Goal: Task Accomplishment & Management: Use online tool/utility

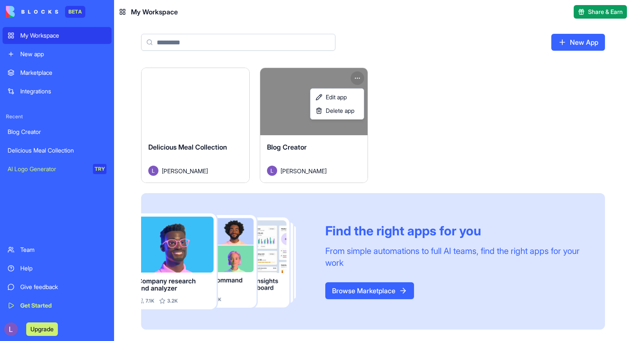
click at [359, 80] on html "BETA My Workspace New app Marketplace Integrations Recent Blog Creator Deliciou…" at bounding box center [316, 170] width 632 height 341
click at [349, 95] on link "Edit app" at bounding box center [337, 97] width 50 height 14
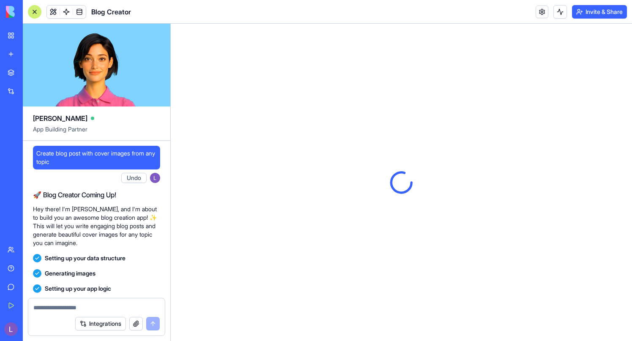
drag, startPoint x: 122, startPoint y: 84, endPoint x: 121, endPoint y: 101, distance: 17.3
click at [121, 101] on video at bounding box center [96, 65] width 147 height 83
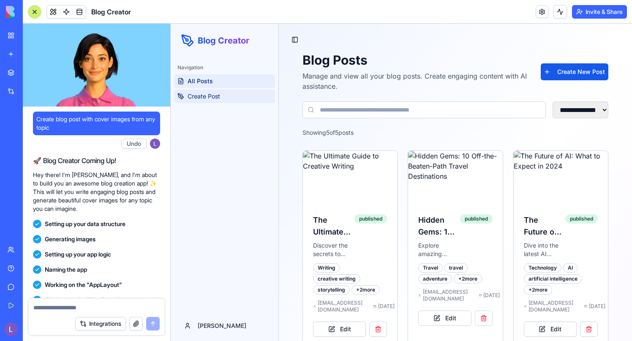
click at [234, 95] on link "Create Post" at bounding box center [224, 97] width 101 height 14
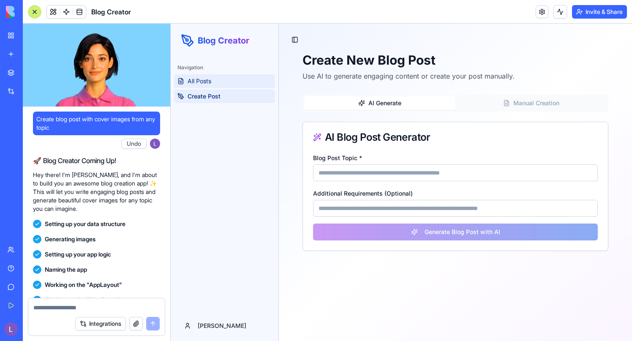
click at [233, 82] on link "All Posts" at bounding box center [224, 81] width 101 height 14
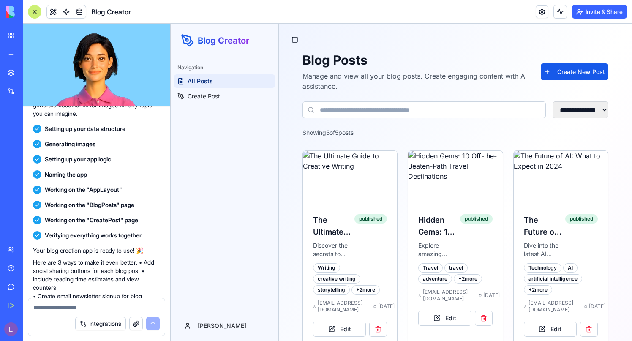
scroll to position [128, 0]
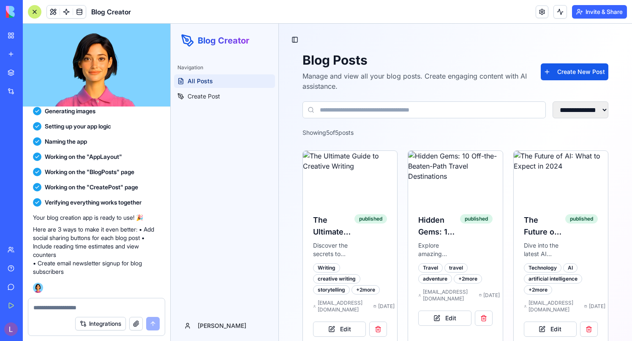
click at [121, 101] on video at bounding box center [96, 65] width 147 height 83
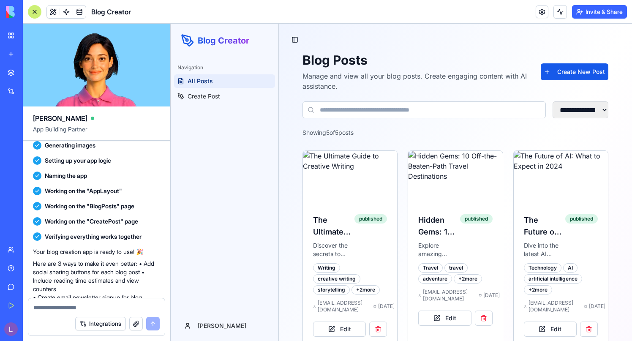
click at [116, 95] on video at bounding box center [96, 65] width 147 height 83
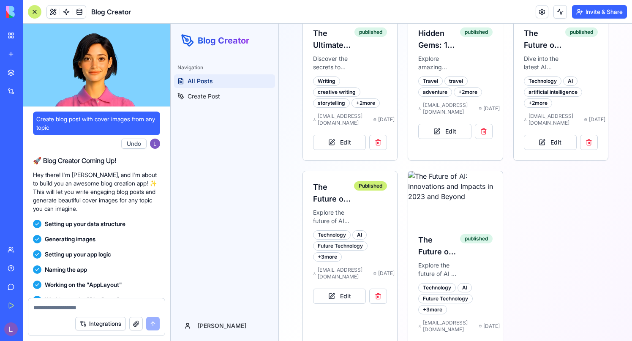
scroll to position [223, 0]
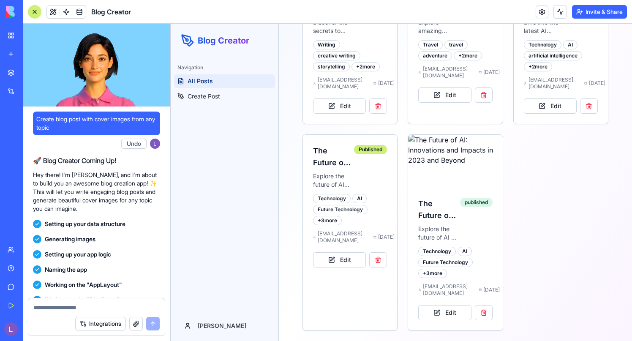
click at [539, 13] on link at bounding box center [542, 11] width 13 height 13
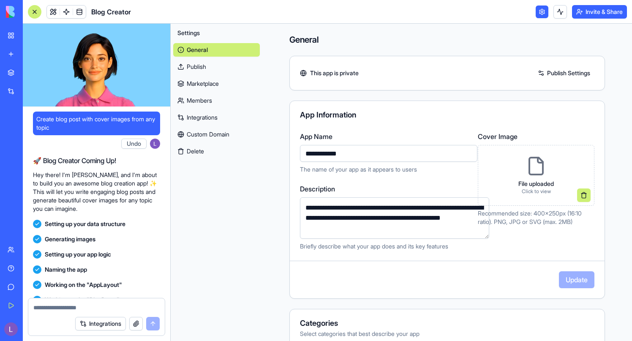
click at [542, 13] on link at bounding box center [542, 11] width 13 height 13
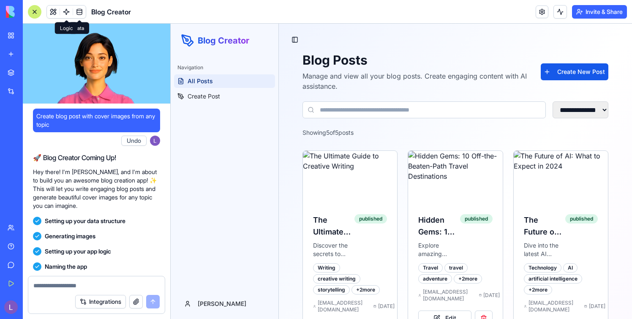
click at [65, 9] on link at bounding box center [66, 11] width 13 height 13
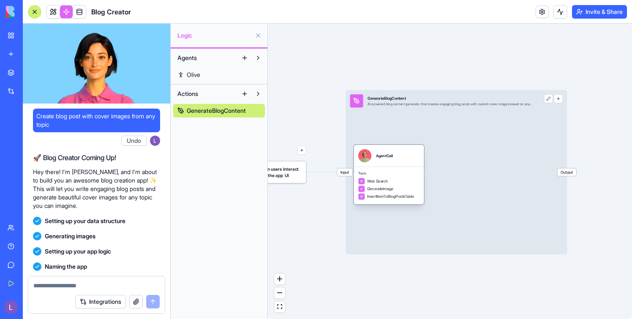
click at [385, 185] on div "Web Search GenerateImage InsertItemToBlogPostsTable" at bounding box center [388, 189] width 61 height 22
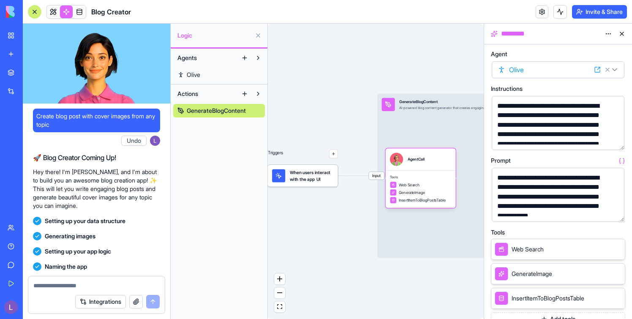
click at [311, 182] on span "When users interact with the app UI" at bounding box center [312, 175] width 44 height 13
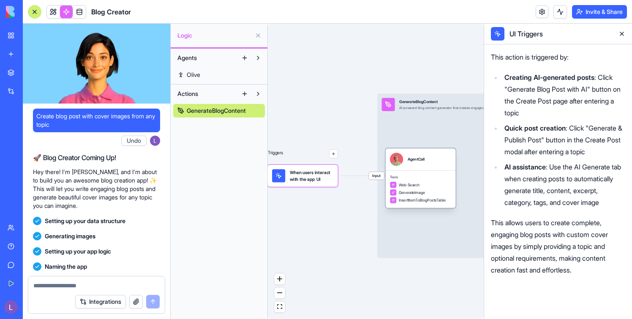
click at [417, 171] on div "Tools Web Search GenerateImage InsertItemToBlogPostsTable" at bounding box center [421, 189] width 70 height 38
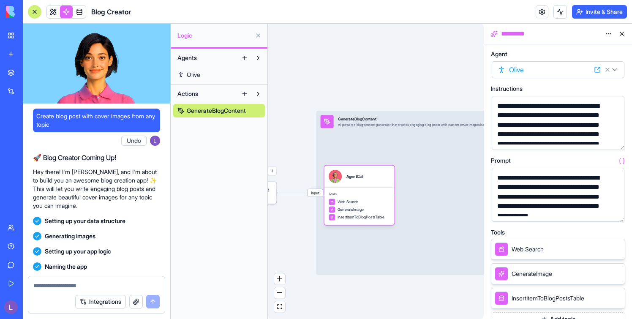
click at [417, 171] on div "Input GenerateBlogContent AI-powered blog content generator that creates engagi…" at bounding box center [426, 193] width 221 height 164
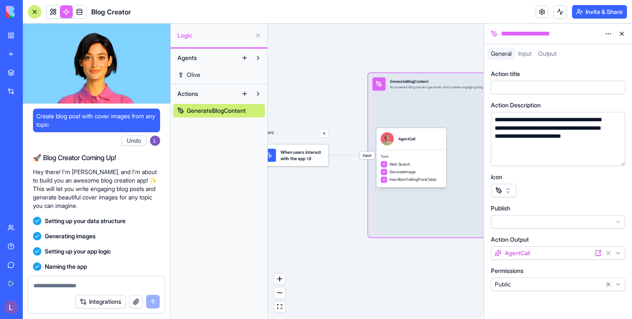
click at [309, 163] on div "When users interact with the app UI" at bounding box center [294, 156] width 70 height 22
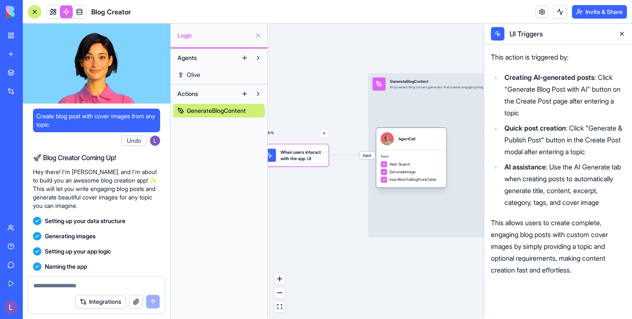
click at [402, 163] on span "Web Search" at bounding box center [400, 163] width 21 height 5
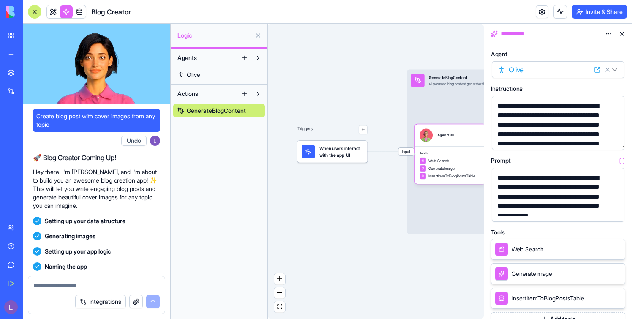
click at [364, 131] on button "button" at bounding box center [363, 129] width 9 height 9
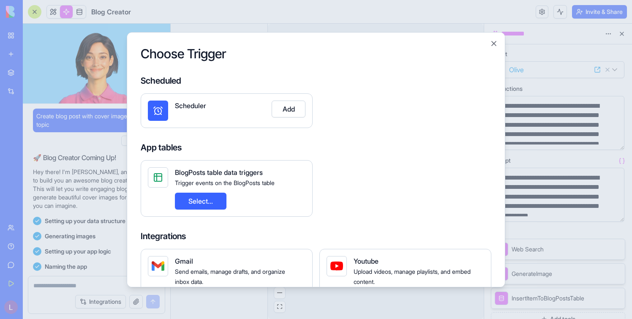
click at [226, 308] on div at bounding box center [316, 159] width 632 height 319
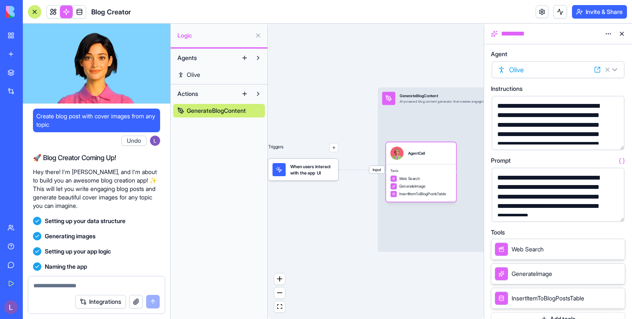
click at [311, 179] on div "When users interact with the app UI" at bounding box center [303, 170] width 70 height 22
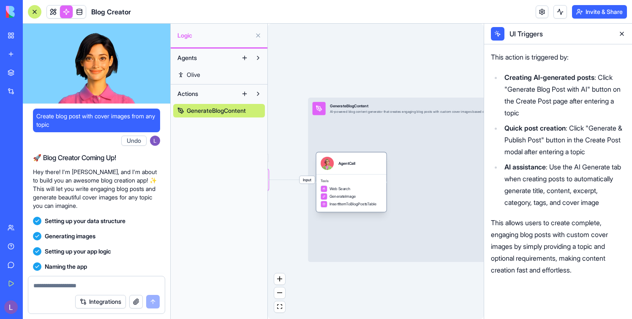
click at [349, 183] on span "Tools" at bounding box center [351, 181] width 61 height 4
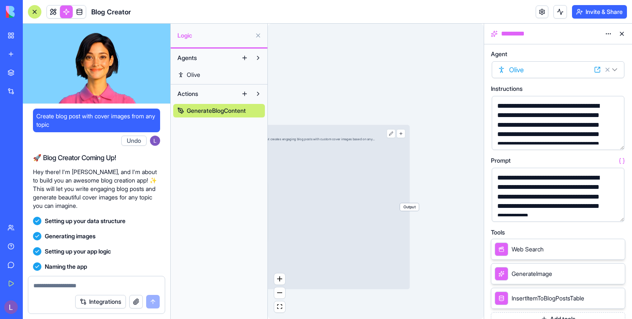
click at [395, 231] on div "Input GenerateBlogContent AI-powered blog content generator that creates engagi…" at bounding box center [298, 207] width 221 height 164
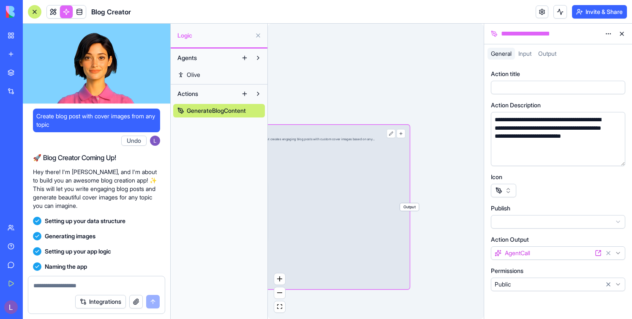
click at [413, 210] on span "Output" at bounding box center [409, 207] width 19 height 8
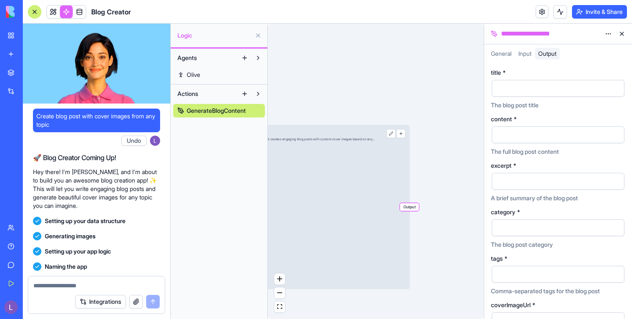
click at [360, 222] on div "Input GenerateBlogContent AI-powered blog content generator that creates engagi…" at bounding box center [298, 207] width 221 height 164
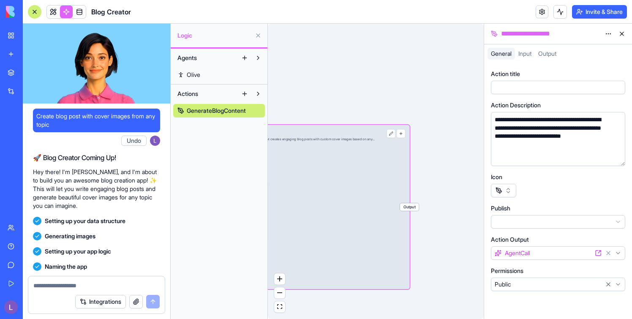
click at [412, 207] on span "Output" at bounding box center [409, 207] width 19 height 8
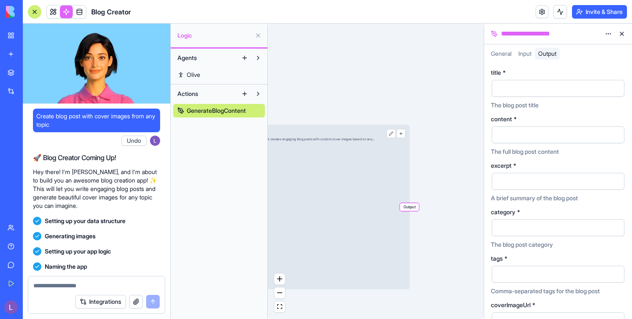
click at [379, 211] on div "Input GenerateBlogContent AI-powered blog content generator that creates engagi…" at bounding box center [298, 207] width 221 height 164
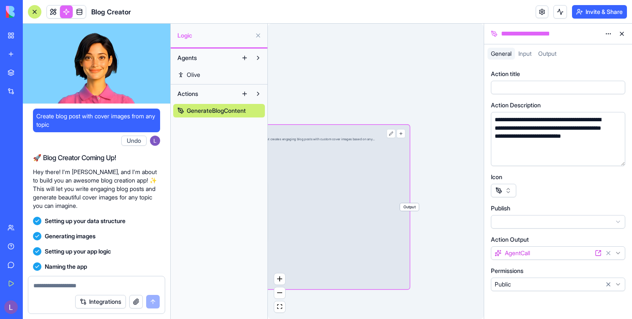
click at [417, 207] on span "Output" at bounding box center [409, 207] width 19 height 8
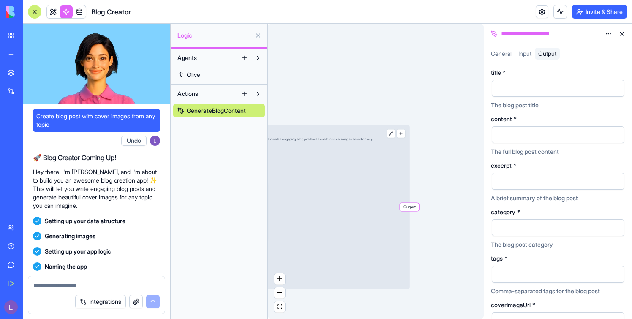
click at [333, 201] on div "Input GenerateBlogContent AI-powered blog content generator that creates engagi…" at bounding box center [298, 207] width 221 height 164
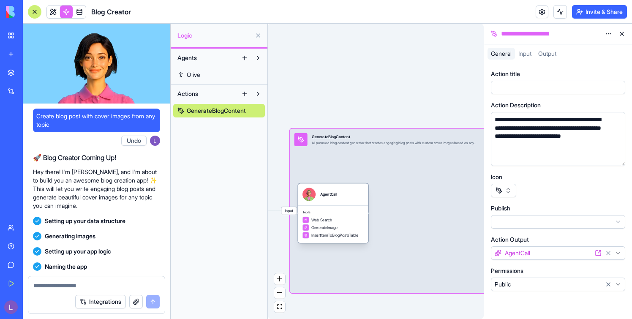
click at [342, 155] on div "Input GenerateBlogContent AI-powered blog content generator that creates engagi…" at bounding box center [400, 210] width 221 height 164
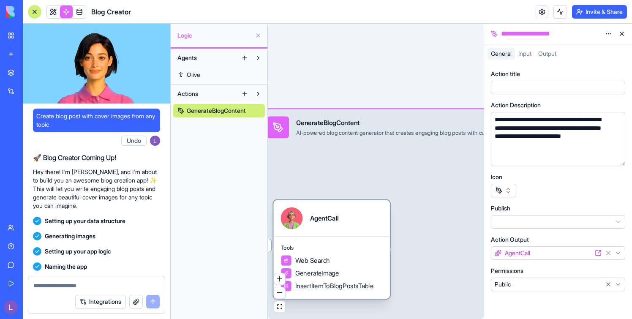
click at [335, 230] on div "AgentCall" at bounding box center [331, 218] width 116 height 36
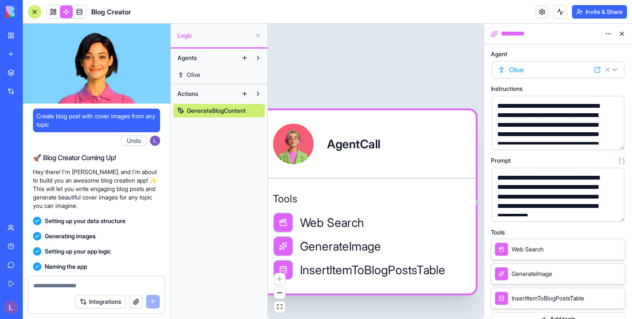
click at [349, 146] on div "AgentCall" at bounding box center [353, 144] width 53 height 17
click at [288, 144] on div at bounding box center [293, 144] width 41 height 41
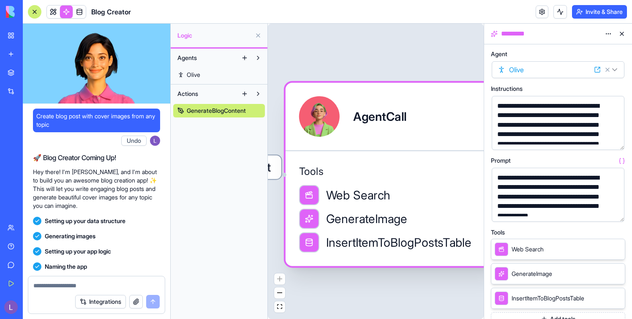
click at [317, 196] on div at bounding box center [309, 195] width 20 height 20
click at [316, 232] on div "InsertItemToBlogPostsTable" at bounding box center [385, 242] width 172 height 20
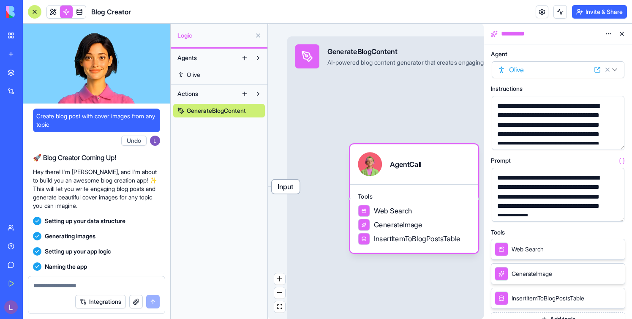
drag, startPoint x: 317, startPoint y: 232, endPoint x: 365, endPoint y: 237, distance: 48.0
click at [365, 237] on icon at bounding box center [364, 238] width 4 height 3
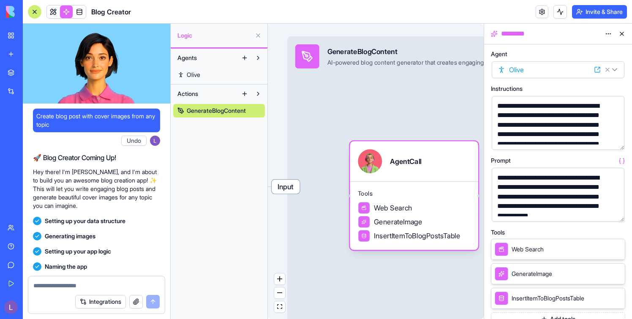
click at [285, 190] on span "Input" at bounding box center [286, 187] width 28 height 14
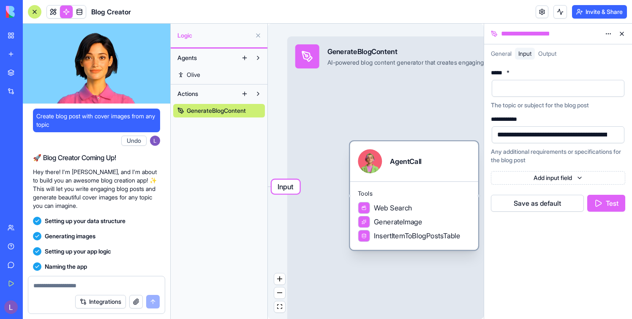
click at [376, 190] on span "Tools" at bounding box center [414, 194] width 112 height 8
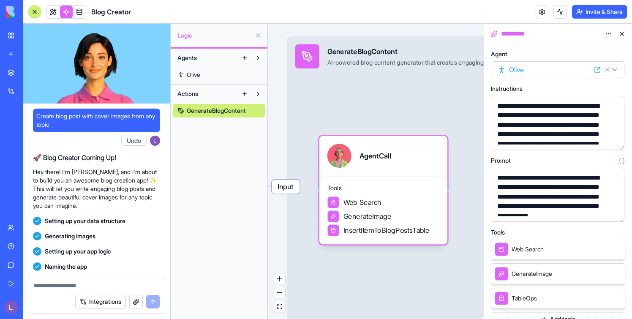
drag, startPoint x: 356, startPoint y: 199, endPoint x: 280, endPoint y: 194, distance: 76.3
click at [280, 194] on div "Triggers When users interact with the app UI Input GenerateBlogContent AI-power…" at bounding box center [376, 171] width 216 height 295
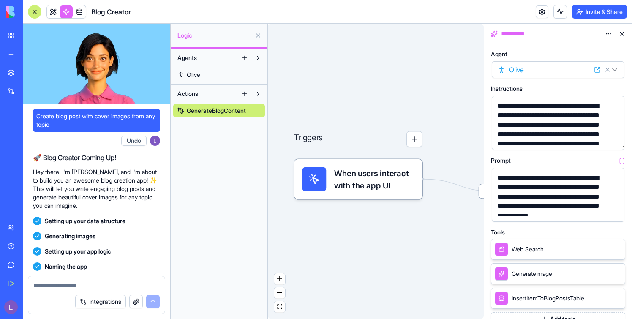
drag, startPoint x: 414, startPoint y: 198, endPoint x: 418, endPoint y: 147, distance: 50.5
click at [495, 147] on div "Triggers When users interact with the app UI Input GenerateBlogContent AI-power…" at bounding box center [623, 204] width 256 height 350
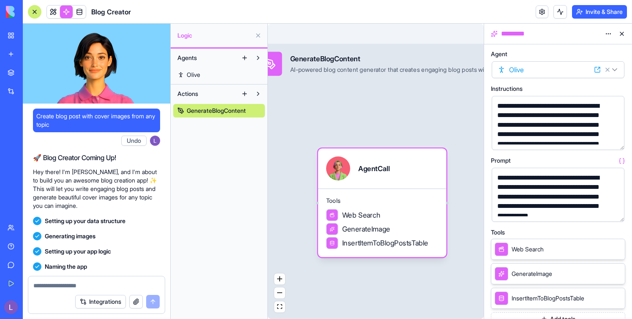
drag, startPoint x: 439, startPoint y: 186, endPoint x: 385, endPoint y: 234, distance: 71.5
click at [385, 234] on div "GenerateImage" at bounding box center [358, 229] width 64 height 12
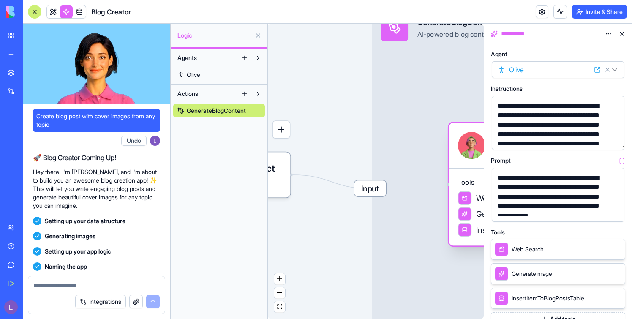
drag, startPoint x: 376, startPoint y: 187, endPoint x: 339, endPoint y: 184, distance: 37.3
click at [372, 184] on div "Triggers When users interact with the app UI Input GenerateBlogContent AI-power…" at bounding box center [516, 203] width 289 height 396
click at [365, 187] on span "Input" at bounding box center [370, 188] width 32 height 16
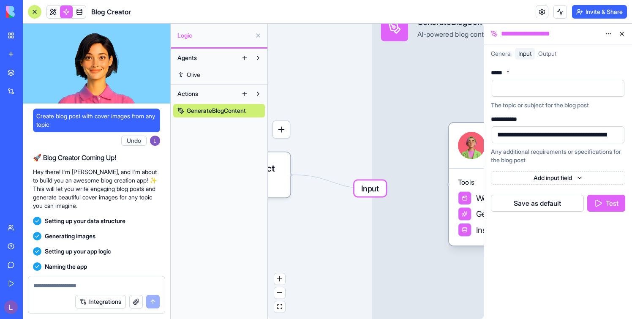
drag, startPoint x: 365, startPoint y: 187, endPoint x: 381, endPoint y: 237, distance: 52.9
click at [381, 239] on div "Input GenerateBlogContent AI-powered blog content generator that creates engagi…" at bounding box center [601, 188] width 458 height 367
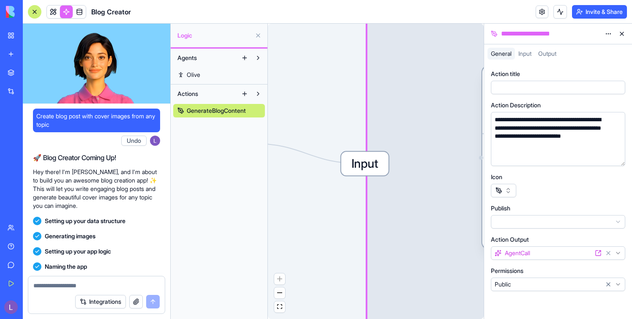
click at [364, 173] on span "Input" at bounding box center [364, 164] width 47 height 24
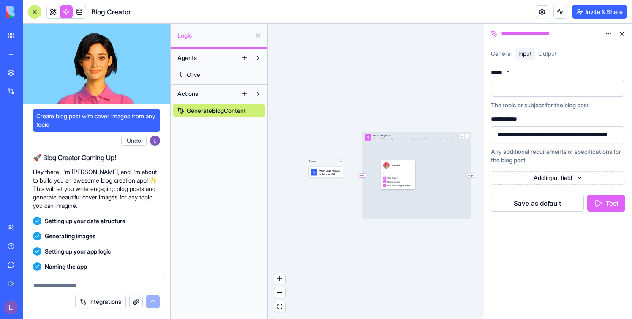
click at [325, 192] on div "Triggers When users interact with the app UI Input GenerateBlogContent AI-power…" at bounding box center [376, 171] width 216 height 295
click at [325, 170] on span "When users interact with the app UI" at bounding box center [330, 172] width 22 height 6
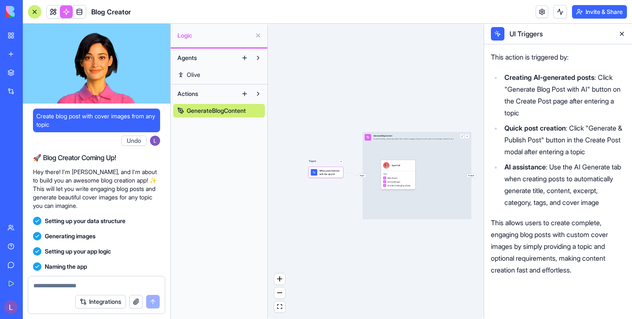
click at [447, 192] on div "Input GenerateBlogContent AI-powered blog content generator that creates engagi…" at bounding box center [417, 175] width 109 height 87
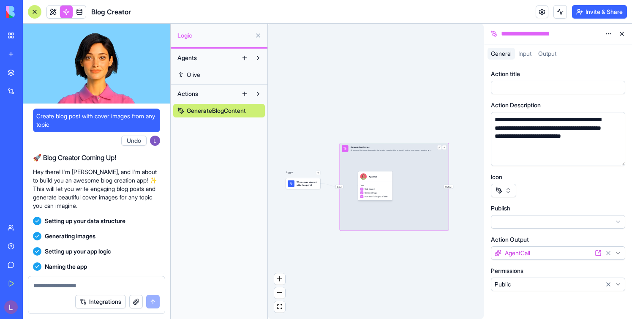
drag, startPoint x: 424, startPoint y: 201, endPoint x: 393, endPoint y: 222, distance: 37.6
click at [393, 222] on div "Input GenerateBlogContent AI-powered blog content generator that creates engagi…" at bounding box center [394, 186] width 109 height 87
drag, startPoint x: 394, startPoint y: 218, endPoint x: 418, endPoint y: 163, distance: 60.8
click at [418, 163] on div "Input GenerateBlogContent AI-powered blog content generator that creates engagi…" at bounding box center [394, 186] width 109 height 87
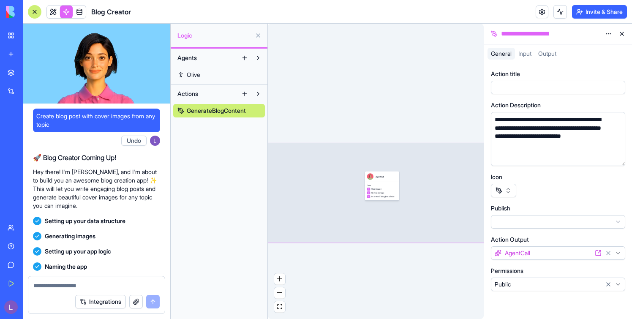
drag, startPoint x: 371, startPoint y: 191, endPoint x: 378, endPoint y: 191, distance: 6.8
click at [378, 191] on div "Web Search GenerateImage InsertItemToBlogPostsTable" at bounding box center [382, 193] width 30 height 11
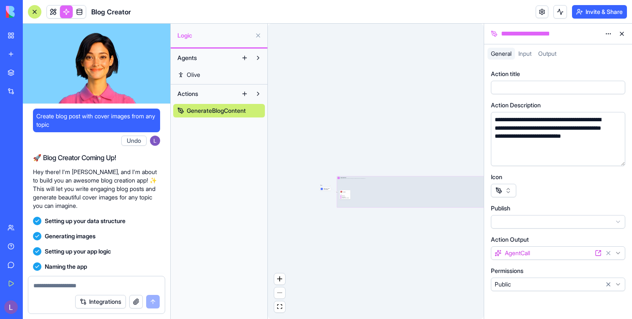
drag, startPoint x: 377, startPoint y: 191, endPoint x: 305, endPoint y: 196, distance: 72.4
click at [305, 196] on div "Triggers When users interact with the app UI Input GenerateBlogContent AI-power…" at bounding box center [376, 171] width 216 height 295
click at [388, 236] on div "Triggers When users interact with the app UI Input GenerateBlogContent AI-power…" at bounding box center [376, 171] width 216 height 295
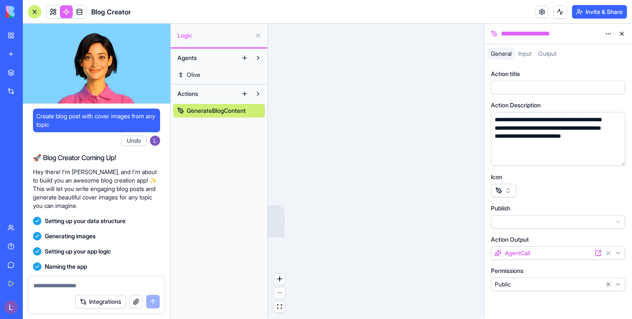
click at [275, 216] on div "Input GenerateBlogContent AI-powered blog content generator that creates engagi…" at bounding box center [61, 221] width 445 height 31
drag, startPoint x: 283, startPoint y: 209, endPoint x: 310, endPoint y: 218, distance: 28.7
click at [310, 218] on div "Triggers When users interact with the app UI Input GenerateBlogContent AI-power…" at bounding box center [376, 171] width 216 height 295
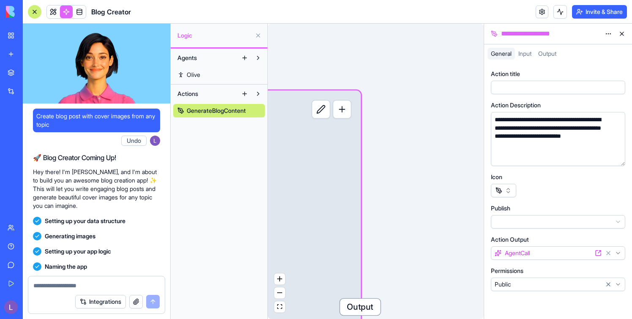
click at [322, 115] on button at bounding box center [320, 109] width 19 height 19
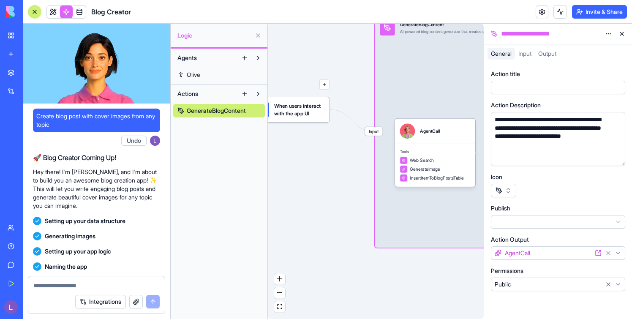
drag, startPoint x: 331, startPoint y: 160, endPoint x: 338, endPoint y: 163, distance: 7.0
click at [338, 163] on div "Triggers When users interact with the app UI Input GenerateBlogContent AI-power…" at bounding box center [376, 171] width 216 height 295
click at [301, 116] on span "When users interact with the app UI" at bounding box center [299, 109] width 50 height 15
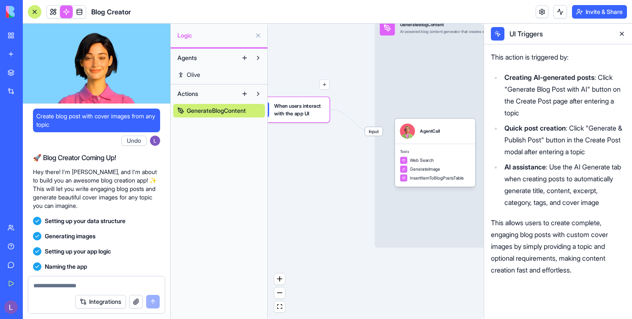
drag, startPoint x: 311, startPoint y: 169, endPoint x: 372, endPoint y: 208, distance: 72.6
click at [372, 208] on div "Triggers When users interact with the app UI Input GenerateBlogContent AI-power…" at bounding box center [376, 171] width 216 height 295
drag, startPoint x: 319, startPoint y: 191, endPoint x: 337, endPoint y: 195, distance: 18.7
click at [337, 195] on div "Triggers When users interact with the app UI Input GenerateBlogContent AI-power…" at bounding box center [376, 171] width 216 height 295
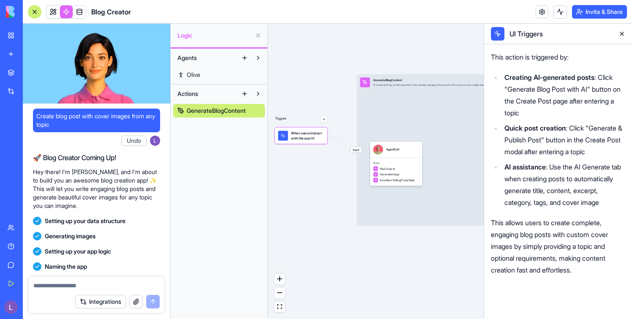
drag, startPoint x: 314, startPoint y: 141, endPoint x: 314, endPoint y: 170, distance: 29.6
click at [314, 171] on div "Triggers When users interact with the app UI Input GenerateBlogContent AI-power…" at bounding box center [376, 171] width 216 height 295
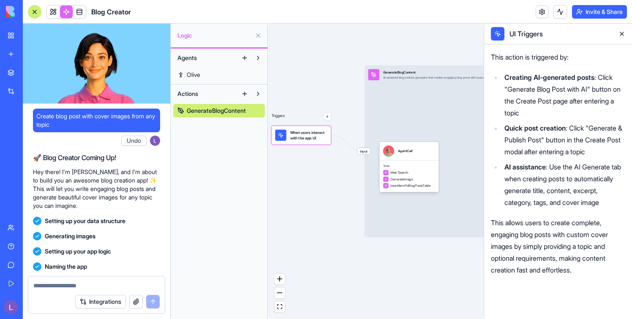
drag, startPoint x: 298, startPoint y: 139, endPoint x: 323, endPoint y: 146, distance: 25.4
click at [323, 144] on div "When users interact with the app UI" at bounding box center [302, 135] width 60 height 19
click at [405, 173] on span "Web Search" at bounding box center [399, 172] width 18 height 5
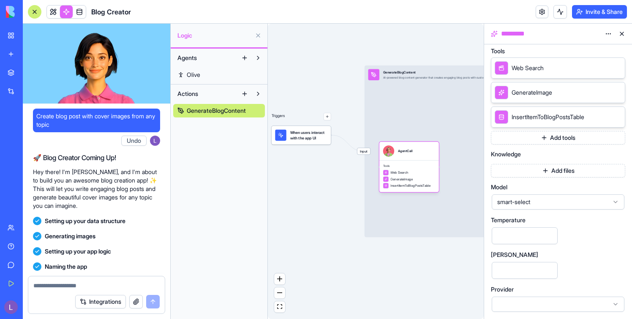
scroll to position [182, 0]
click at [548, 91] on span "GenerateImage" at bounding box center [532, 92] width 41 height 8
click at [587, 67] on div "Web Search" at bounding box center [558, 67] width 134 height 21
click at [567, 142] on button "Add tools" at bounding box center [558, 138] width 134 height 14
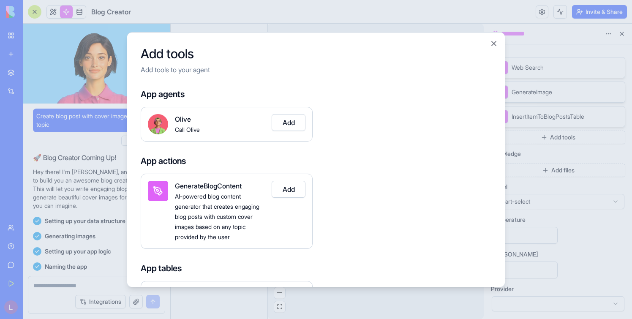
drag, startPoint x: 294, startPoint y: 122, endPoint x: 177, endPoint y: 141, distance: 118.2
click at [177, 141] on div "Olive Call Olive Add" at bounding box center [227, 124] width 172 height 35
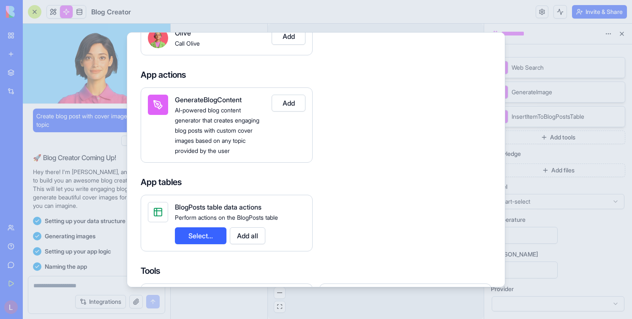
scroll to position [0, 0]
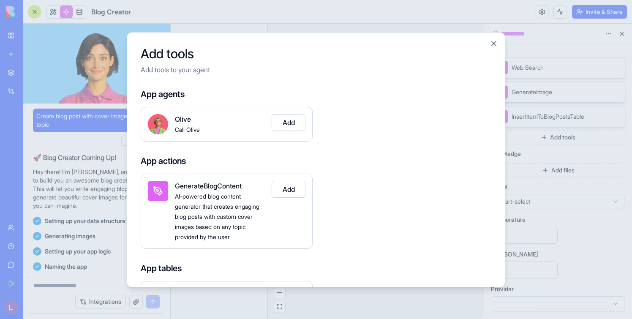
click at [289, 122] on button "Add" at bounding box center [289, 122] width 34 height 17
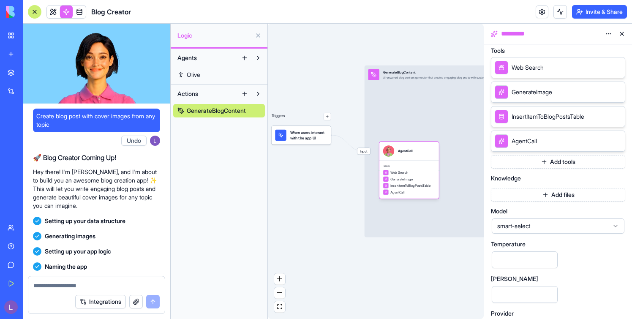
click at [540, 145] on div "AgentCall" at bounding box center [558, 141] width 134 height 21
click at [592, 142] on div "AgentCall" at bounding box center [558, 141] width 134 height 21
click at [560, 164] on button "Add tools" at bounding box center [558, 162] width 134 height 14
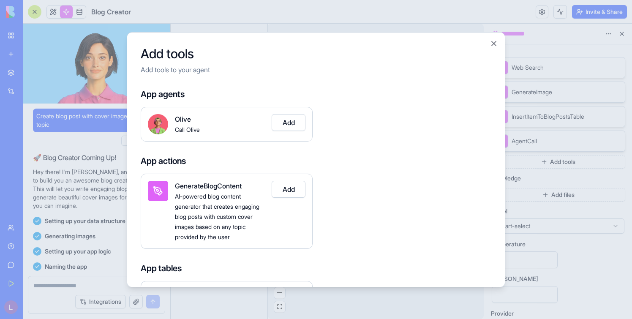
click at [558, 166] on div at bounding box center [316, 159] width 632 height 319
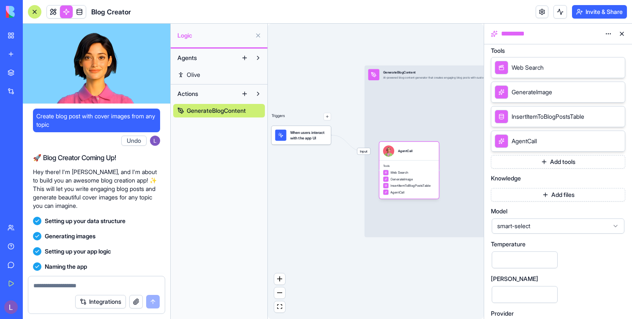
click at [561, 194] on button "Add files" at bounding box center [558, 195] width 134 height 14
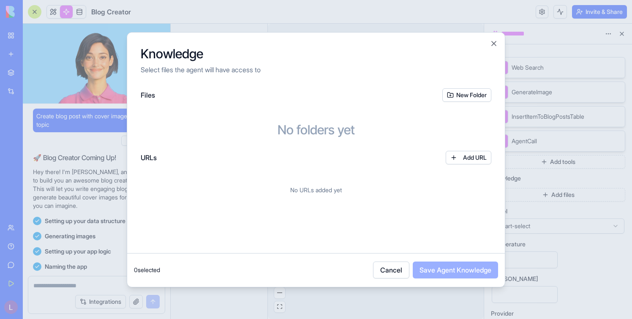
click at [561, 194] on div at bounding box center [316, 159] width 632 height 319
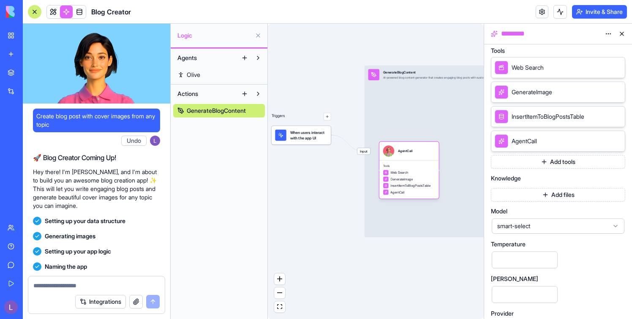
click at [563, 227] on span "smart-select" at bounding box center [553, 226] width 112 height 8
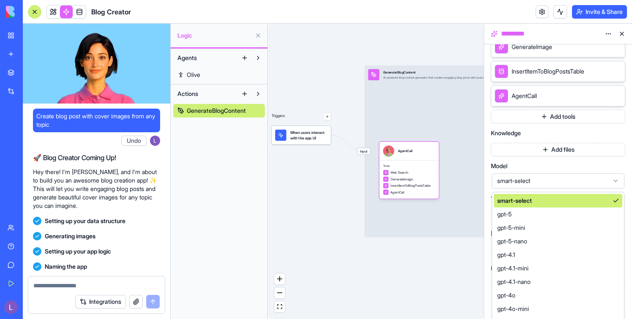
click at [556, 183] on span "smart-select" at bounding box center [553, 181] width 112 height 8
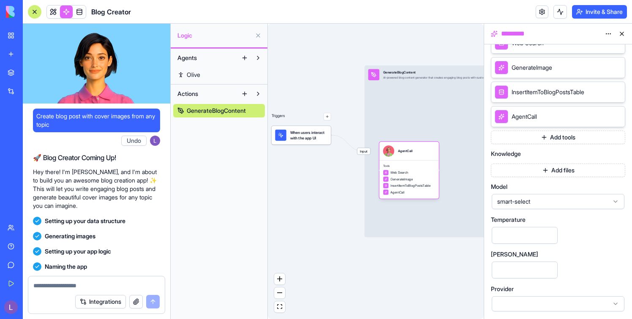
click at [552, 202] on span "smart-select" at bounding box center [553, 201] width 112 height 8
click at [543, 165] on div "**********" at bounding box center [558, 78] width 134 height 467
click at [530, 236] on input "***" at bounding box center [525, 235] width 66 height 17
type input "*"
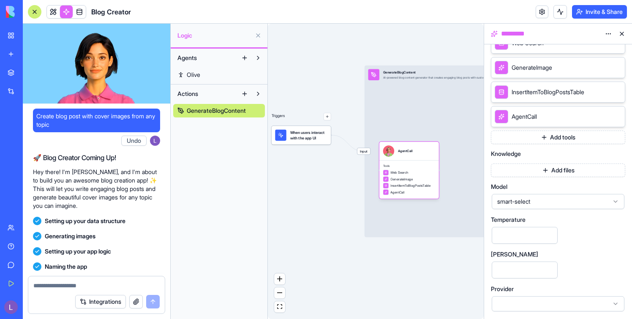
click at [564, 274] on div "[PERSON_NAME] ****" at bounding box center [558, 265] width 134 height 28
click at [565, 304] on div at bounding box center [558, 303] width 133 height 15
click at [566, 222] on div "**********" at bounding box center [558, 78] width 134 height 467
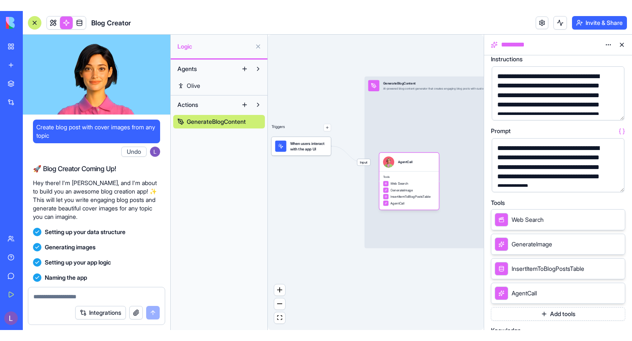
scroll to position [0, 0]
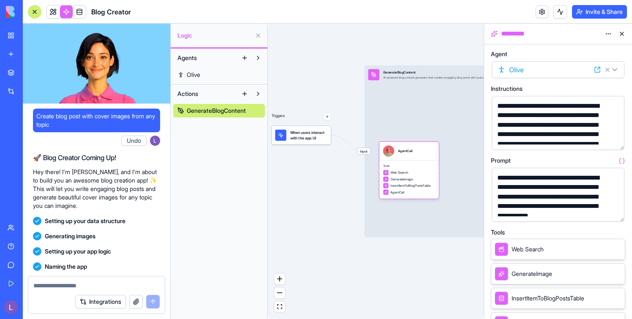
click at [570, 72] on html "BETA My Workspace New app Marketplace Integrations Recent Blog Creator Deliciou…" at bounding box center [316, 159] width 632 height 319
click at [597, 70] on html "BETA My Workspace New app Marketplace Integrations Recent Blog Creator Deliciou…" at bounding box center [316, 159] width 632 height 319
click at [596, 70] on icon at bounding box center [597, 69] width 7 height 7
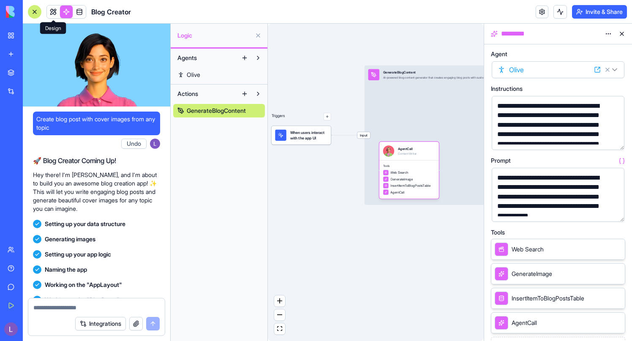
click at [52, 9] on link at bounding box center [53, 11] width 13 height 13
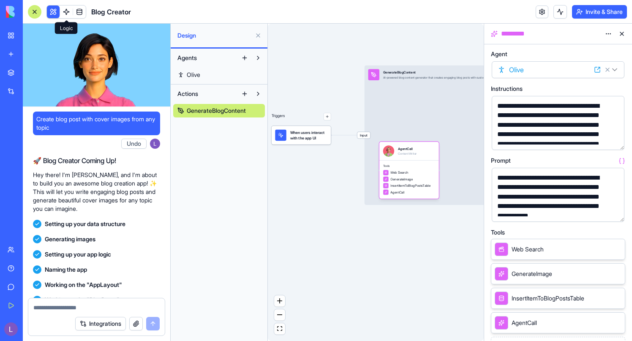
click at [67, 11] on link at bounding box center [66, 11] width 13 height 13
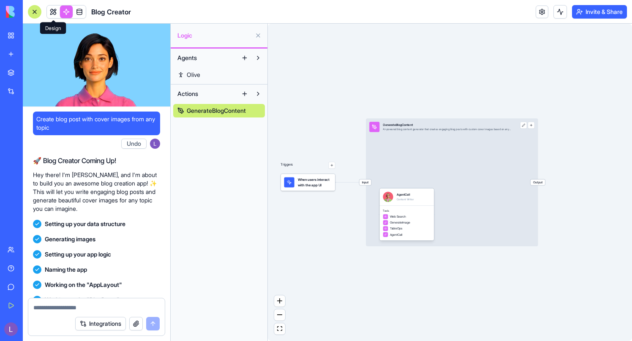
click at [58, 11] on link at bounding box center [53, 11] width 13 height 13
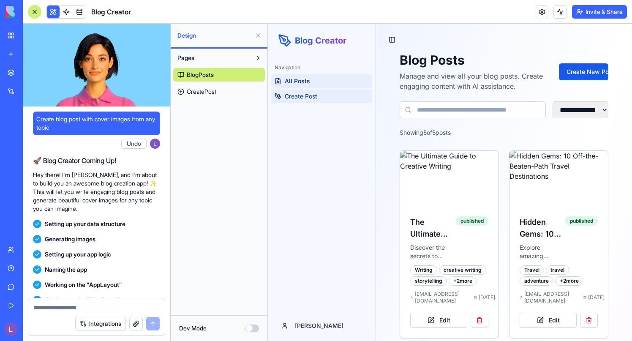
click at [300, 95] on span "Create Post" at bounding box center [301, 96] width 33 height 8
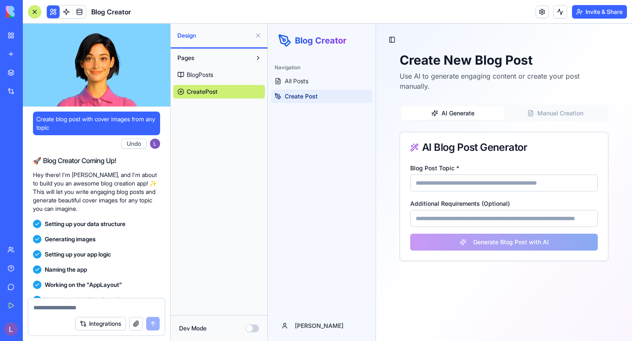
click at [300, 88] on ul "All Posts Create Post" at bounding box center [321, 88] width 101 height 29
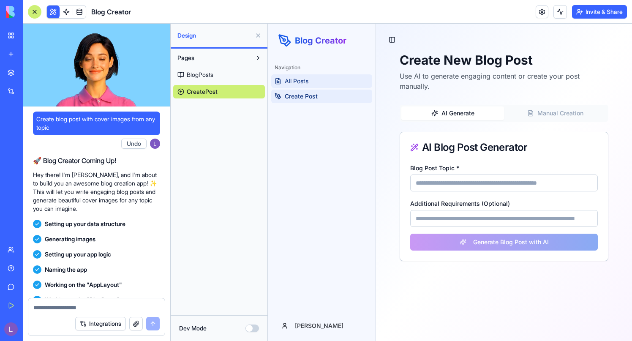
click at [293, 82] on span "All Posts" at bounding box center [297, 81] width 24 height 8
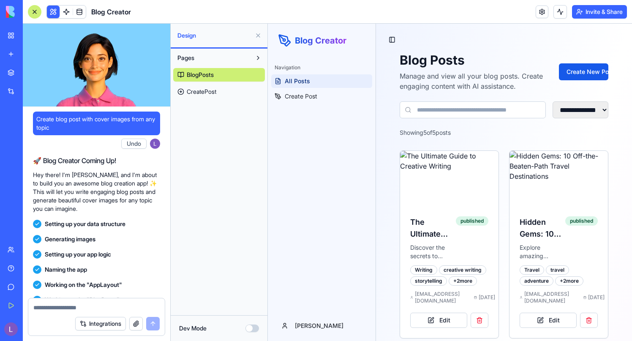
click at [212, 74] on span "BlogPosts" at bounding box center [200, 75] width 27 height 8
click at [290, 43] on icon at bounding box center [285, 41] width 14 height 14
drag, startPoint x: 525, startPoint y: 61, endPoint x: 364, endPoint y: 93, distance: 163.7
click at [440, 153] on img at bounding box center [450, 179] width 104 height 58
click at [251, 327] on button "Dev Mode" at bounding box center [252, 328] width 14 height 8
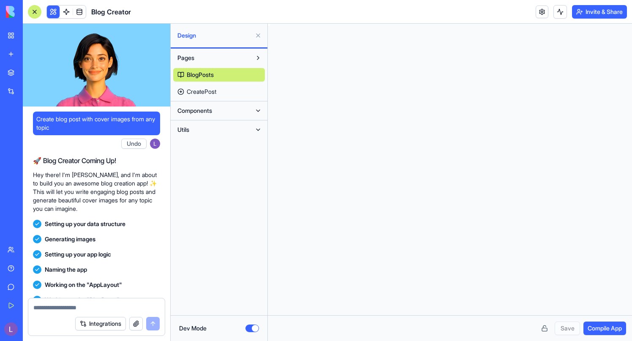
scroll to position [61, 0]
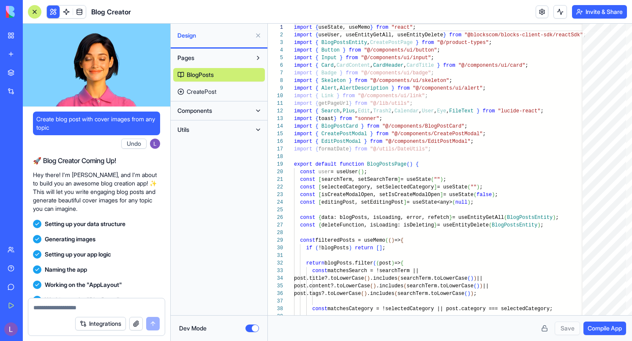
click at [251, 327] on button "Dev Mode" at bounding box center [252, 328] width 14 height 8
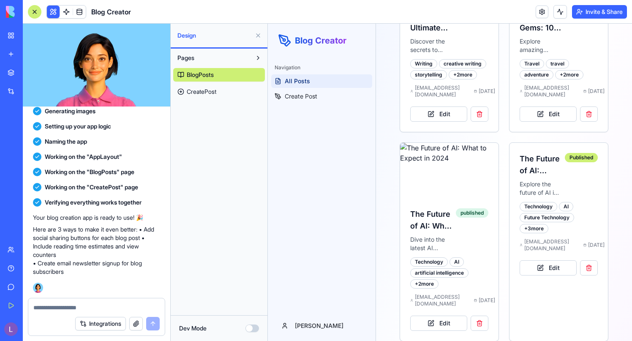
scroll to position [0, 0]
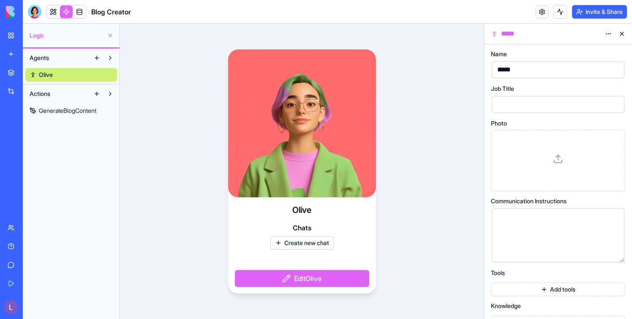
click at [86, 74] on link "Olive" at bounding box center [71, 75] width 92 height 14
click at [186, 38] on div "Olive Chats Create new chat Edit Olive" at bounding box center [302, 171] width 364 height 295
click at [282, 148] on video at bounding box center [302, 123] width 148 height 148
click at [139, 104] on div "Olive Chats Create new chat Edit Olive" at bounding box center [302, 171] width 364 height 295
click at [82, 73] on link "Olive" at bounding box center [71, 75] width 92 height 14
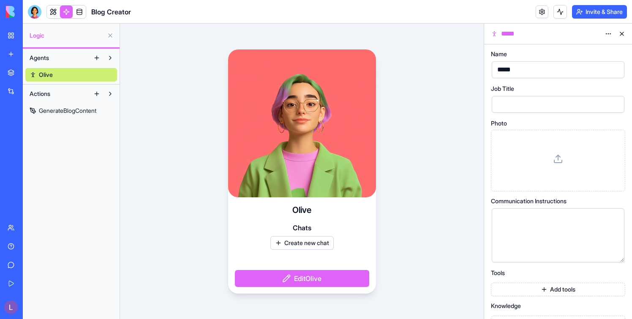
click at [75, 61] on button "Agents" at bounding box center [57, 58] width 65 height 14
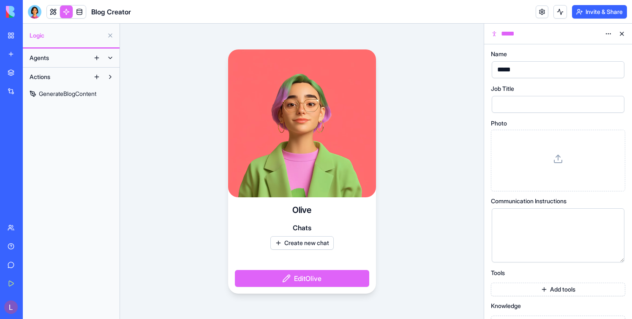
click at [75, 61] on button "Agents" at bounding box center [57, 58] width 65 height 14
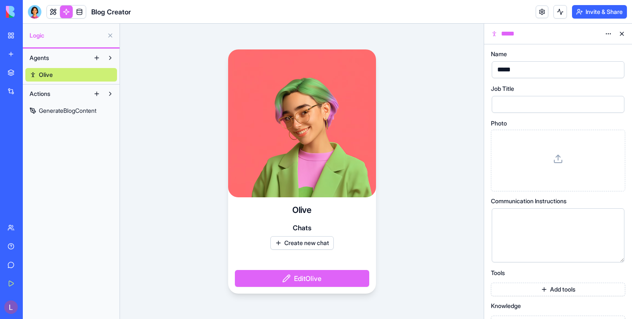
click at [269, 135] on video at bounding box center [302, 123] width 148 height 148
click at [319, 274] on button "Edit Olive" at bounding box center [302, 278] width 134 height 17
click at [316, 277] on button "Edit Olive" at bounding box center [302, 278] width 134 height 17
click at [570, 74] on div "*****" at bounding box center [551, 69] width 112 height 13
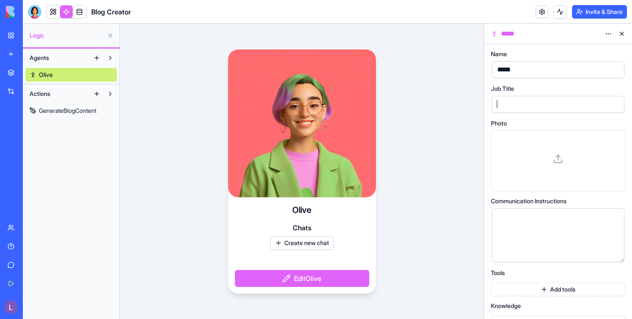
click at [568, 104] on div at bounding box center [551, 104] width 112 height 13
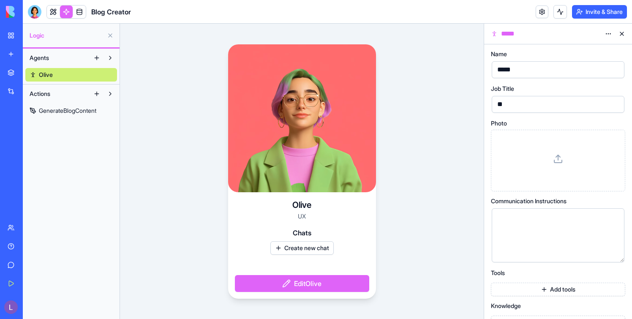
click at [561, 161] on icon at bounding box center [558, 159] width 10 height 10
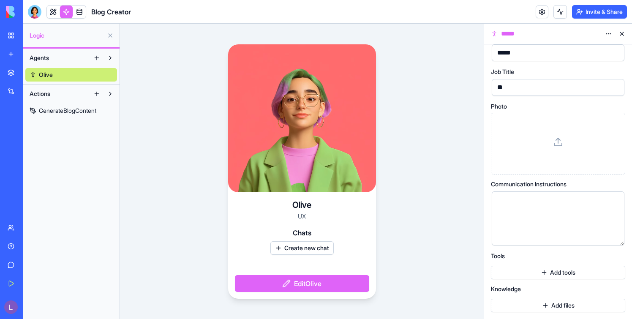
drag, startPoint x: 266, startPoint y: 134, endPoint x: 294, endPoint y: 155, distance: 34.4
click at [294, 155] on video at bounding box center [302, 118] width 148 height 148
click at [300, 216] on span "UX" at bounding box center [302, 216] width 8 height 7
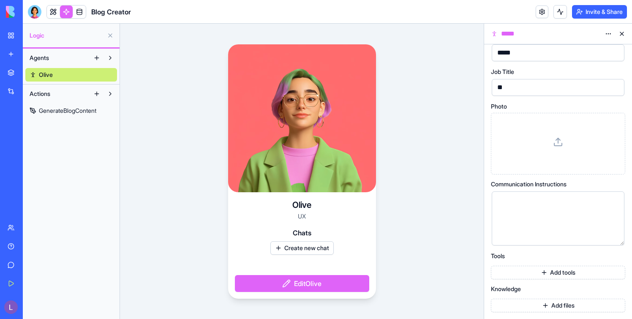
click at [407, 237] on div "Olive UX Chats Create new chat Edit Olive" at bounding box center [302, 171] width 364 height 295
click at [530, 80] on div "**" at bounding box center [558, 87] width 133 height 17
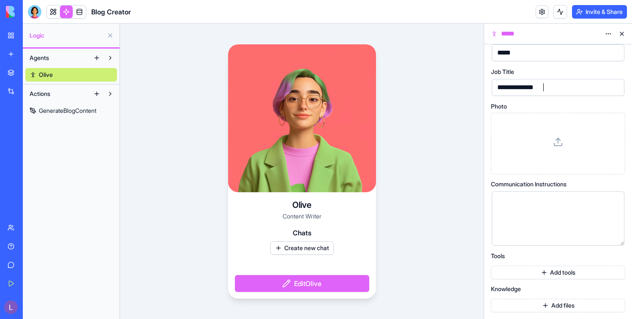
click at [133, 95] on div "Olive Content Writer Chats Create new chat Edit Olive" at bounding box center [302, 171] width 364 height 295
click at [95, 91] on button at bounding box center [97, 94] width 14 height 14
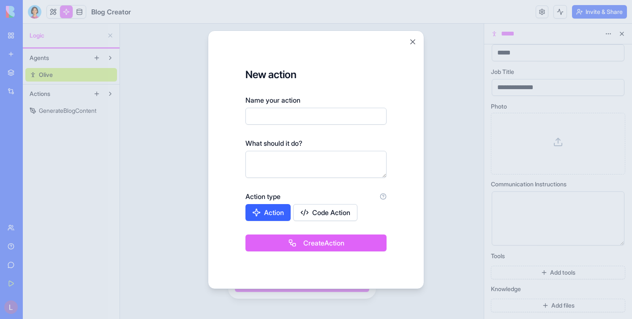
click at [142, 103] on div at bounding box center [316, 159] width 632 height 319
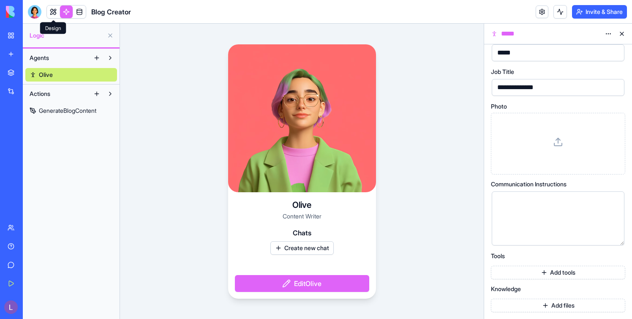
click at [55, 8] on link at bounding box center [53, 11] width 13 height 13
click at [82, 8] on link at bounding box center [79, 11] width 13 height 13
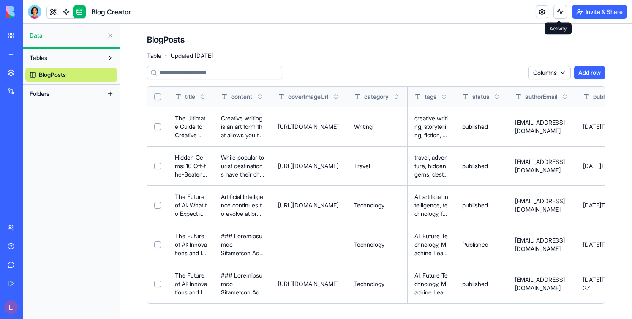
click at [561, 11] on button at bounding box center [560, 12] width 14 height 14
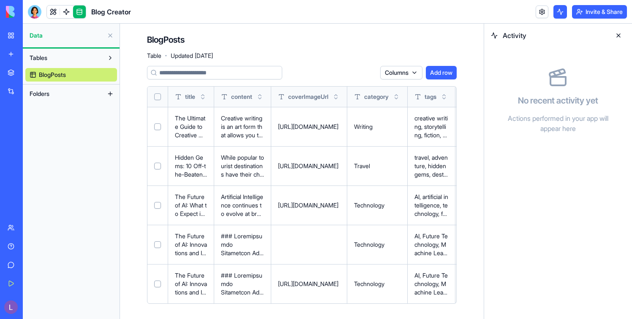
click at [561, 11] on button at bounding box center [560, 12] width 14 height 14
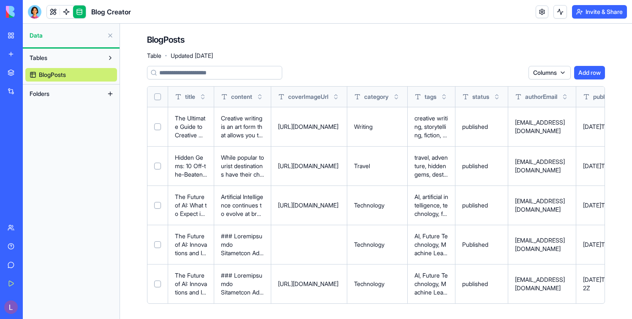
click at [556, 9] on button at bounding box center [560, 12] width 14 height 14
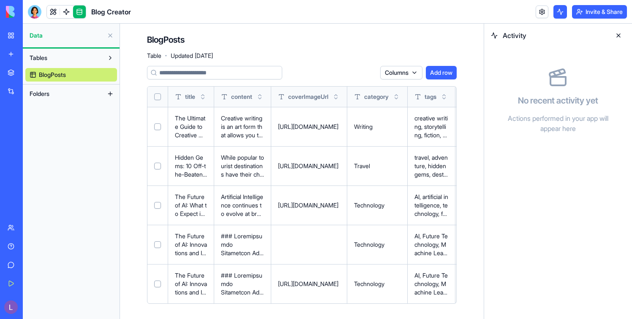
click at [556, 10] on button at bounding box center [560, 12] width 14 height 14
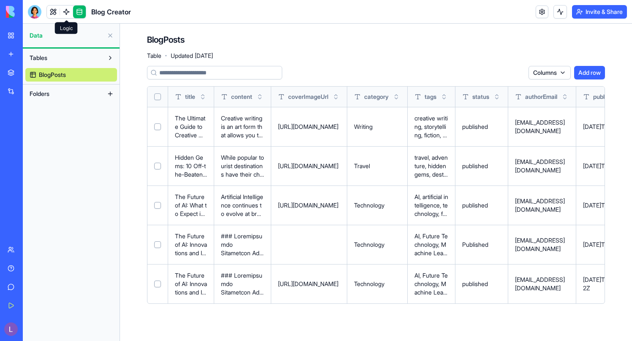
click at [60, 11] on div at bounding box center [60, 11] width 0 height 7
click at [54, 11] on link at bounding box center [53, 11] width 13 height 13
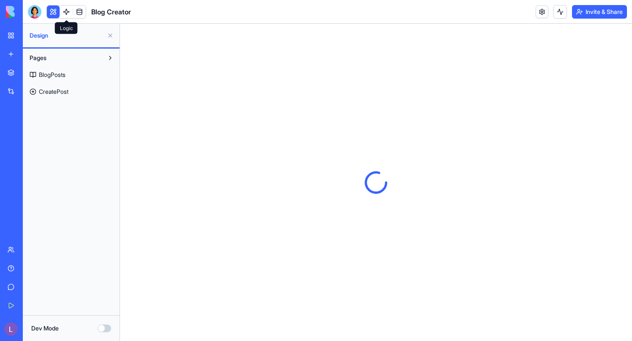
click at [65, 12] on link at bounding box center [66, 11] width 13 height 13
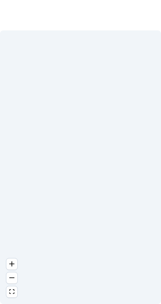
click at [12, 278] on icon "zoom out" at bounding box center [11, 278] width 5 height 1
click at [9, 293] on icon "fit view" at bounding box center [11, 291] width 5 height 5
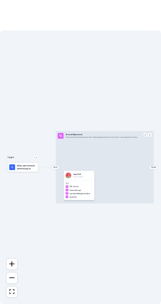
click at [11, 264] on icon "zoom in" at bounding box center [11, 264] width 5 height 5
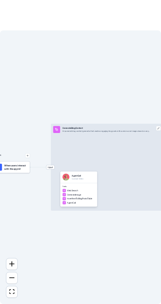
click at [11, 264] on icon "zoom in" at bounding box center [11, 264] width 5 height 5
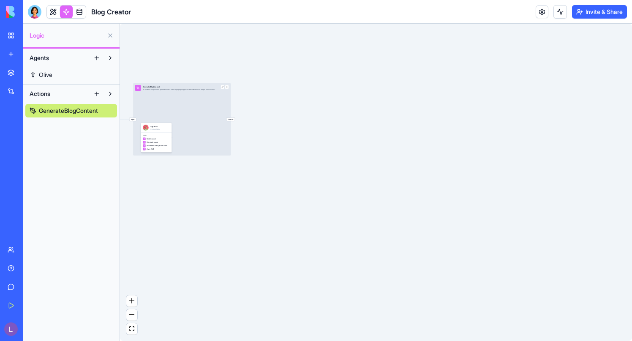
click at [52, 14] on link at bounding box center [53, 11] width 13 height 13
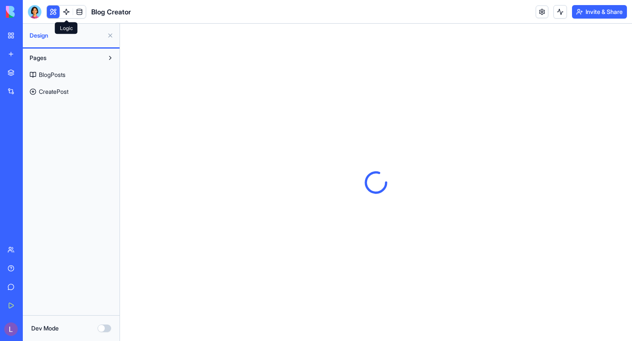
click at [62, 14] on link at bounding box center [66, 11] width 13 height 13
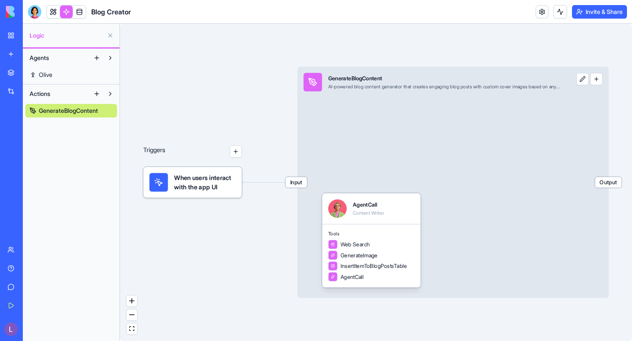
click at [51, 11] on link at bounding box center [53, 11] width 13 height 13
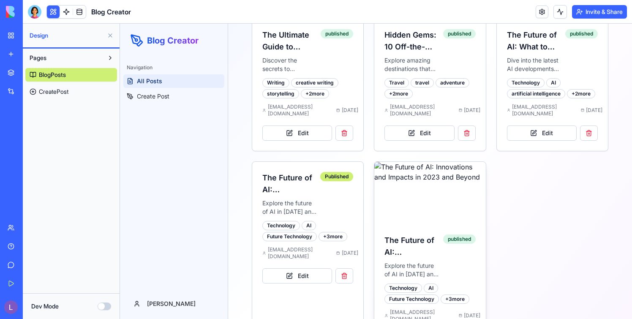
scroll to position [232, 0]
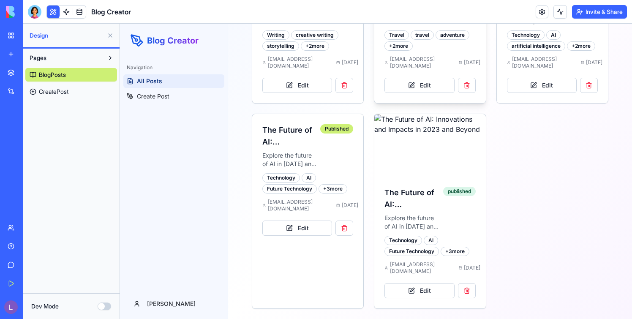
click at [412, 63] on span "[EMAIL_ADDRESS][DOMAIN_NAME]" at bounding box center [421, 63] width 62 height 14
click at [540, 60] on span "[EMAIL_ADDRESS][DOMAIN_NAME]" at bounding box center [543, 63] width 62 height 14
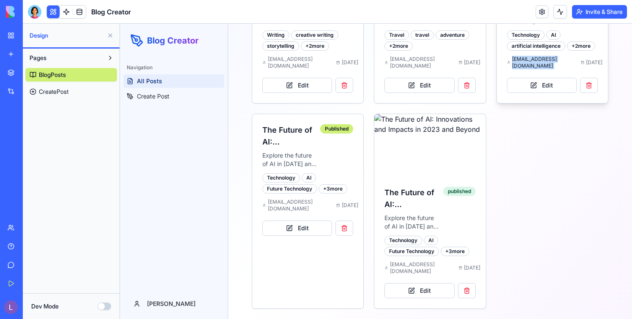
drag, startPoint x: 540, startPoint y: 60, endPoint x: 532, endPoint y: 63, distance: 7.9
click at [532, 63] on span "[EMAIL_ADDRESS][DOMAIN_NAME]" at bounding box center [543, 63] width 62 height 14
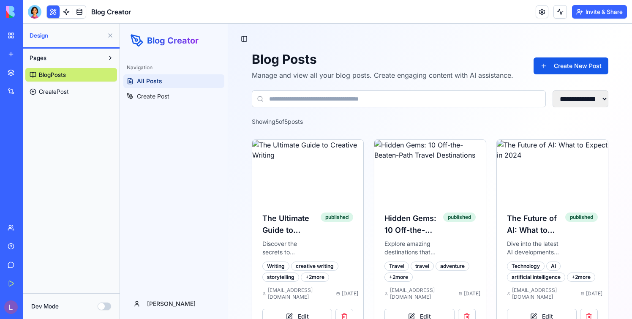
scroll to position [0, 0]
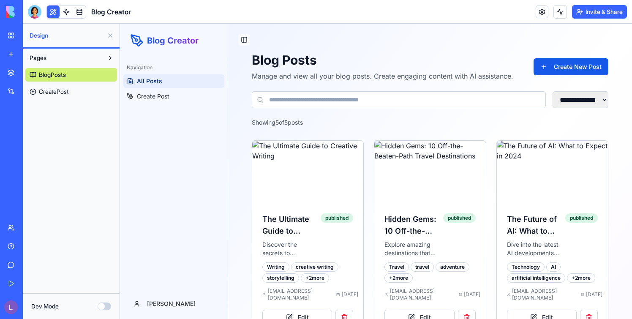
click at [241, 39] on button "Toggle Sidebar" at bounding box center [244, 40] width 12 height 12
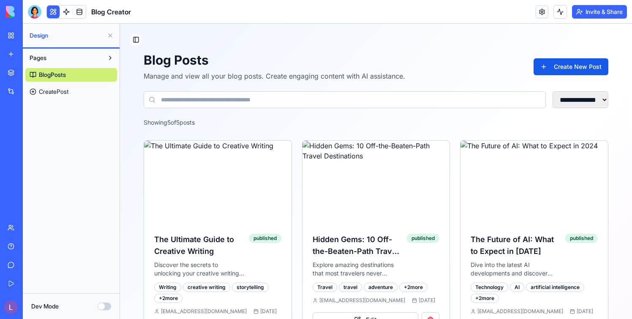
click at [139, 40] on button "Toggle Sidebar" at bounding box center [136, 40] width 12 height 12
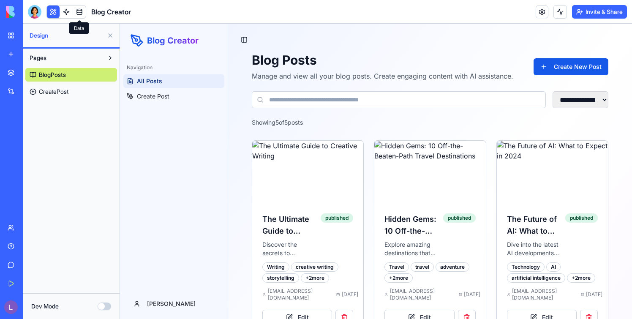
click at [80, 13] on link at bounding box center [79, 11] width 13 height 13
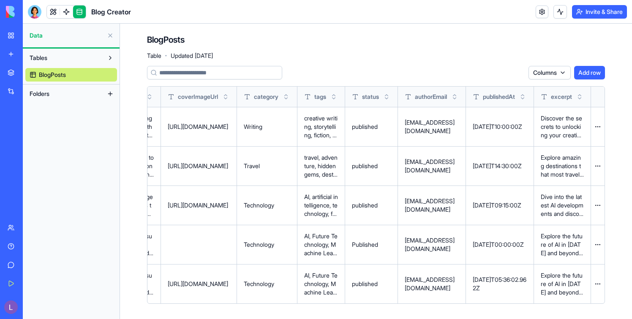
scroll to position [0, 0]
click at [11, 16] on img at bounding box center [32, 12] width 52 height 12
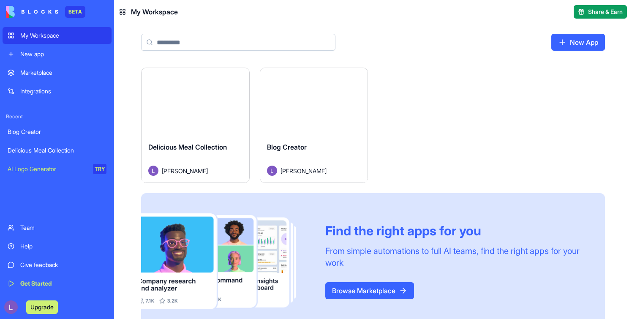
click at [60, 11] on link "BETA" at bounding box center [45, 12] width 79 height 12
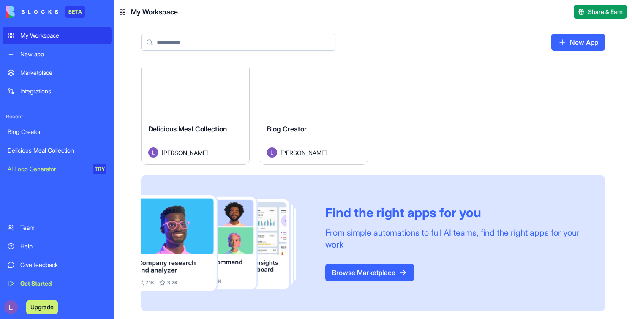
scroll to position [5, 0]
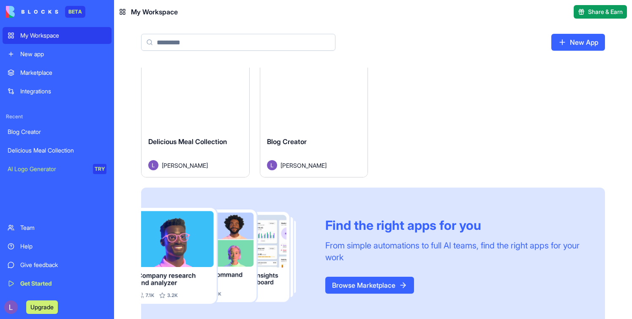
click at [205, 94] on button "Launch" at bounding box center [195, 96] width 63 height 17
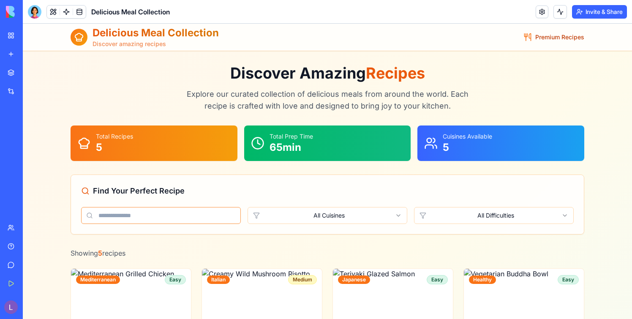
click at [181, 212] on input at bounding box center [161, 215] width 160 height 17
click at [259, 142] on icon at bounding box center [258, 143] width 14 height 14
click at [191, 142] on div "Total Recipes 5" at bounding box center [154, 142] width 167 height 35
